Goal: Find specific page/section: Find specific page/section

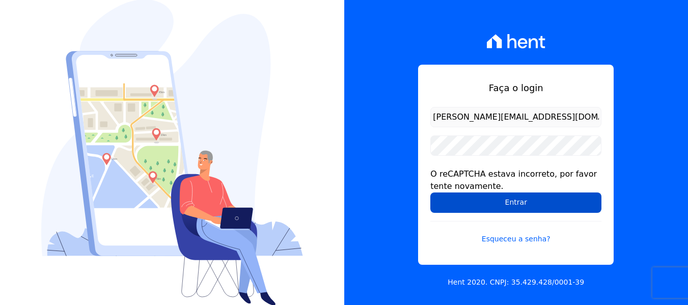
click at [518, 208] on input "Entrar" at bounding box center [515, 202] width 171 height 20
click at [475, 205] on input "Entrar" at bounding box center [515, 202] width 171 height 20
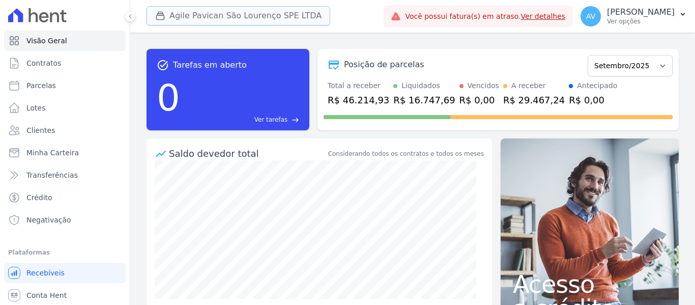
click at [220, 11] on button "Agile Pavican São Lourenço SPE LTDA" at bounding box center [239, 15] width 184 height 19
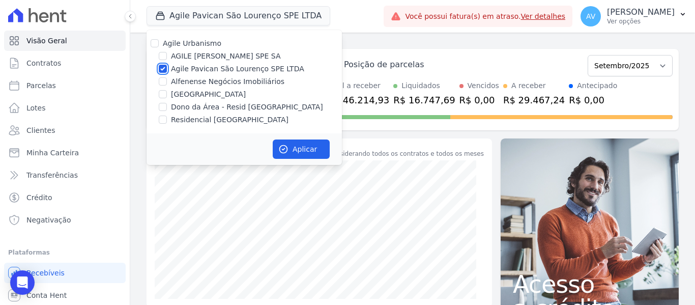
click at [161, 68] on input "Agile Pavican São Lourenço SPE LTDA" at bounding box center [163, 69] width 8 height 8
checkbox input "false"
click at [164, 110] on input "Dono da Área - Resid [GEOGRAPHIC_DATA]" at bounding box center [163, 107] width 8 height 8
checkbox input "true"
click at [166, 118] on input "Residencial [GEOGRAPHIC_DATA]" at bounding box center [163, 120] width 8 height 8
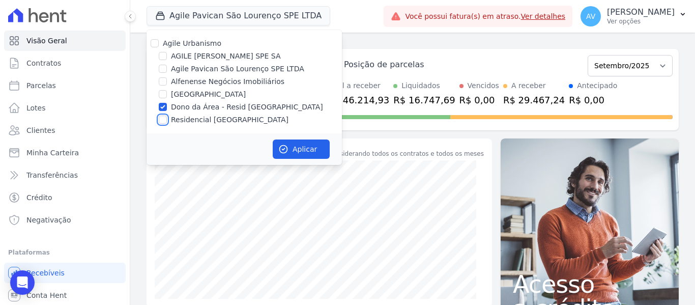
checkbox input "true"
click at [293, 142] on button "Aplicar" at bounding box center [301, 148] width 57 height 19
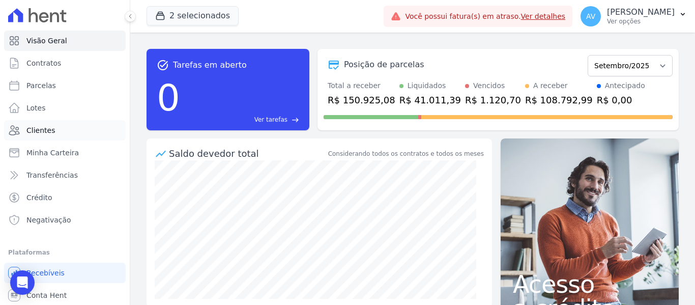
click at [66, 129] on link "Clientes" at bounding box center [65, 130] width 122 height 20
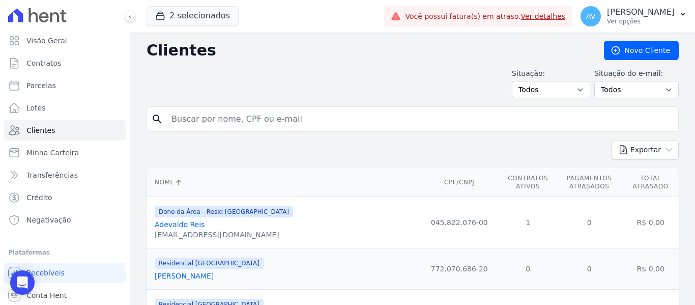
click at [206, 120] on input "search" at bounding box center [419, 119] width 509 height 20
type input "[PERSON_NAME]"
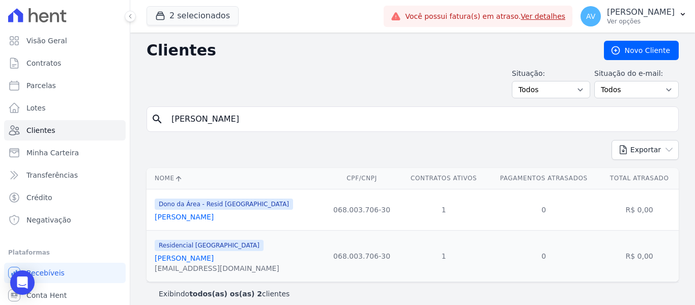
click at [198, 219] on link "[PERSON_NAME]" at bounding box center [184, 217] width 59 height 8
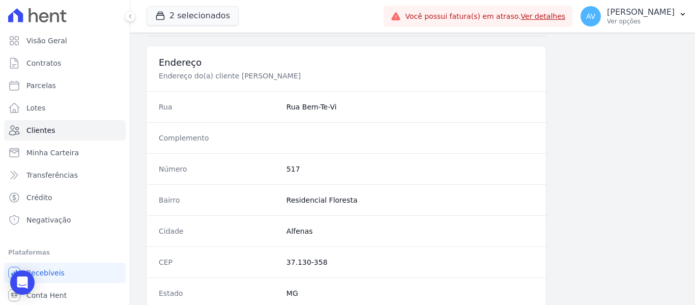
scroll to position [647, 0]
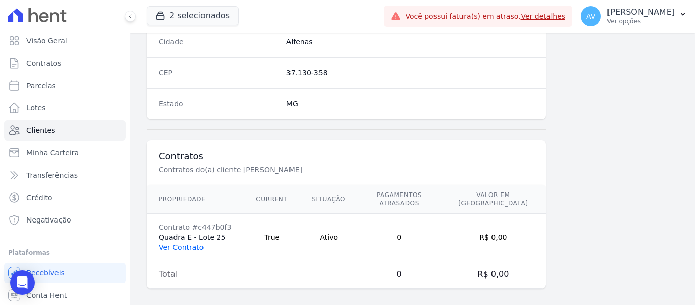
click at [185, 243] on link "Ver Contrato" at bounding box center [181, 247] width 45 height 8
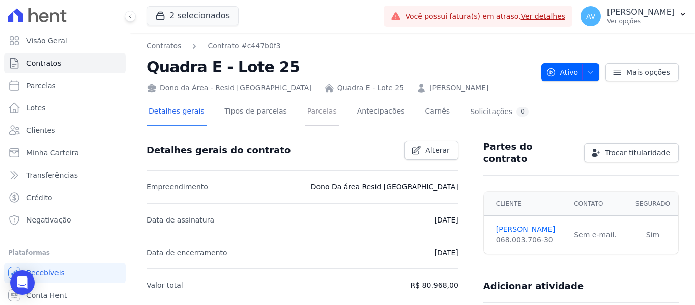
click at [316, 109] on link "Parcelas" at bounding box center [322, 112] width 34 height 27
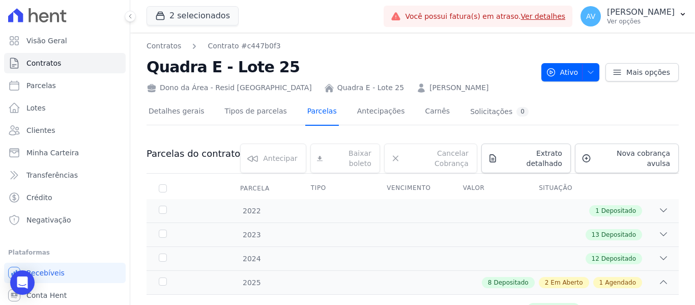
click at [312, 109] on link "Parcelas" at bounding box center [322, 112] width 34 height 27
click at [57, 127] on link "Clientes" at bounding box center [65, 130] width 122 height 20
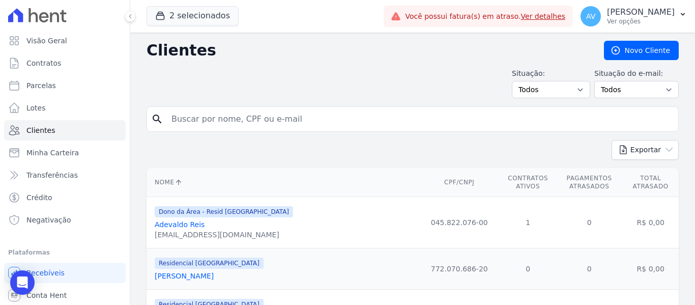
click at [205, 120] on input "search" at bounding box center [419, 119] width 509 height 20
type input "[PERSON_NAME]"
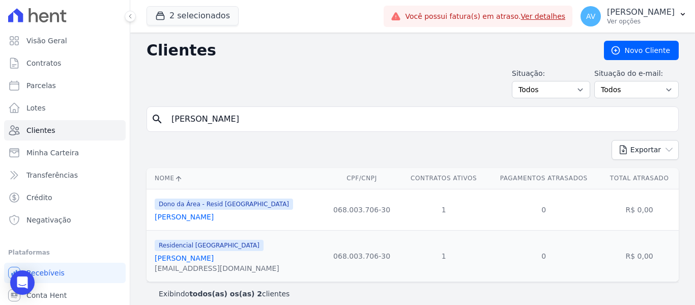
click at [214, 261] on link "[PERSON_NAME]" at bounding box center [184, 258] width 59 height 8
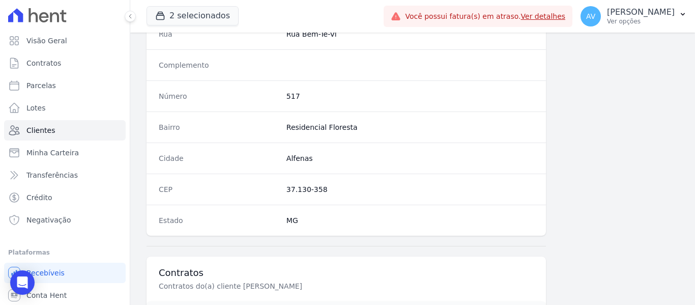
scroll to position [647, 0]
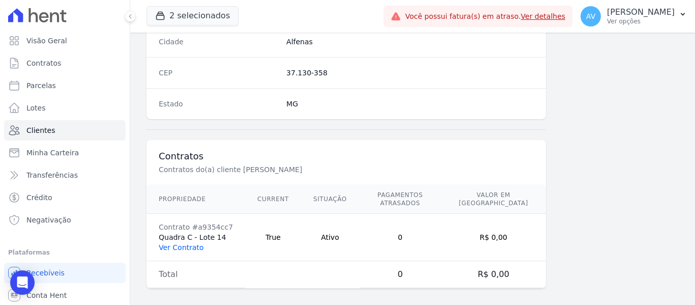
click at [187, 243] on link "Ver Contrato" at bounding box center [181, 247] width 45 height 8
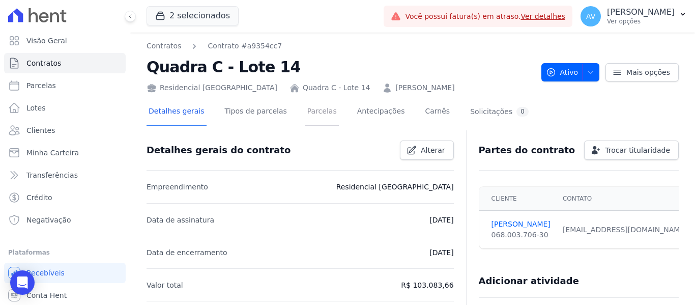
click at [310, 110] on link "Parcelas" at bounding box center [322, 112] width 34 height 27
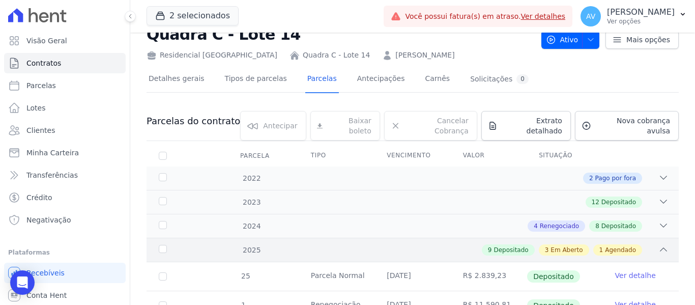
scroll to position [134, 0]
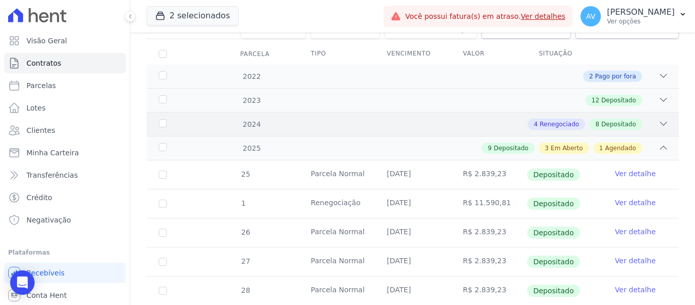
click at [658, 119] on icon at bounding box center [663, 124] width 10 height 10
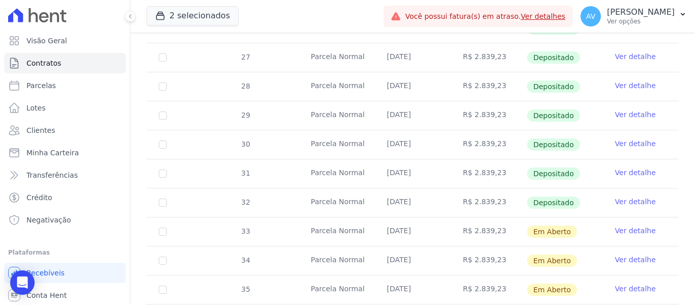
scroll to position [749, 0]
